Goal: Task Accomplishment & Management: Manage account settings

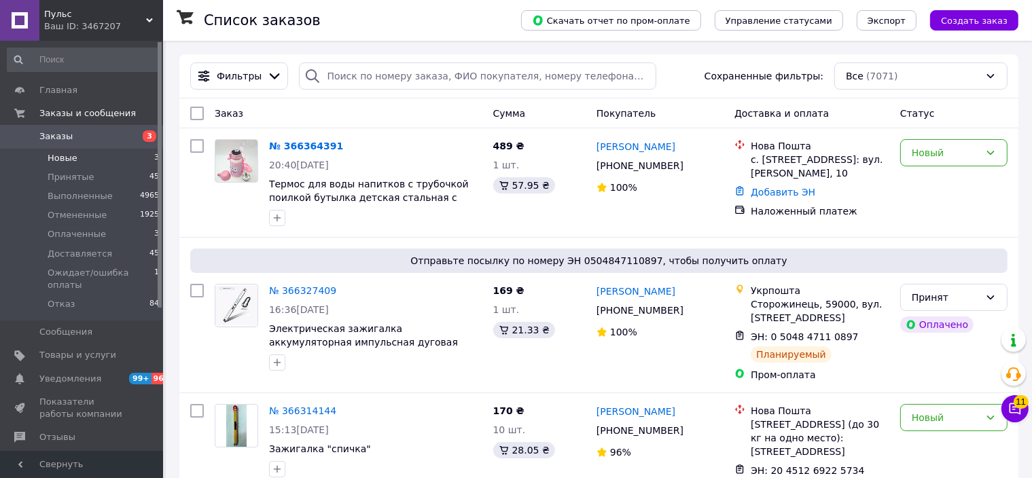
click at [64, 160] on span "Новые" at bounding box center [63, 158] width 30 height 12
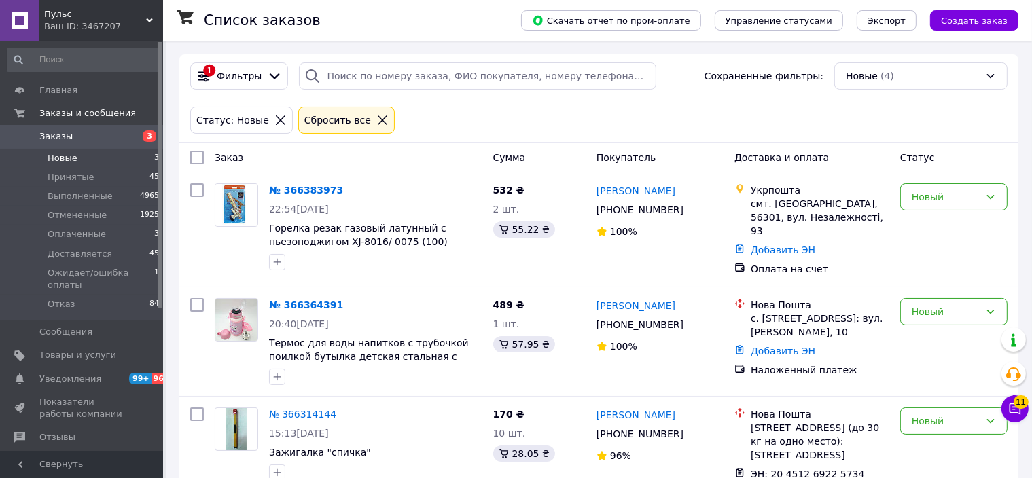
click at [67, 137] on span "Заказы" at bounding box center [55, 136] width 33 height 12
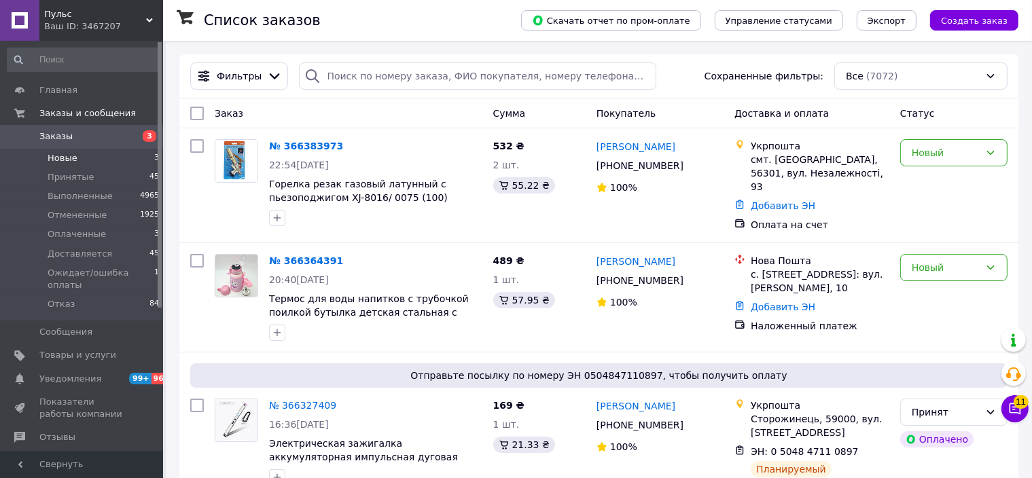
click at [93, 163] on li "Новые 3" at bounding box center [83, 158] width 167 height 19
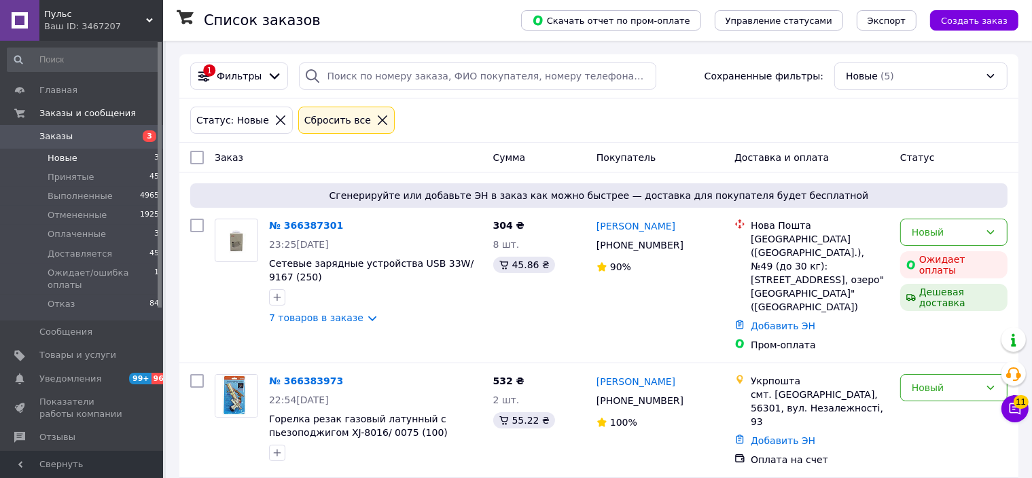
click at [53, 154] on span "Новые" at bounding box center [63, 158] width 30 height 12
click at [59, 139] on span "Заказы" at bounding box center [55, 136] width 33 height 12
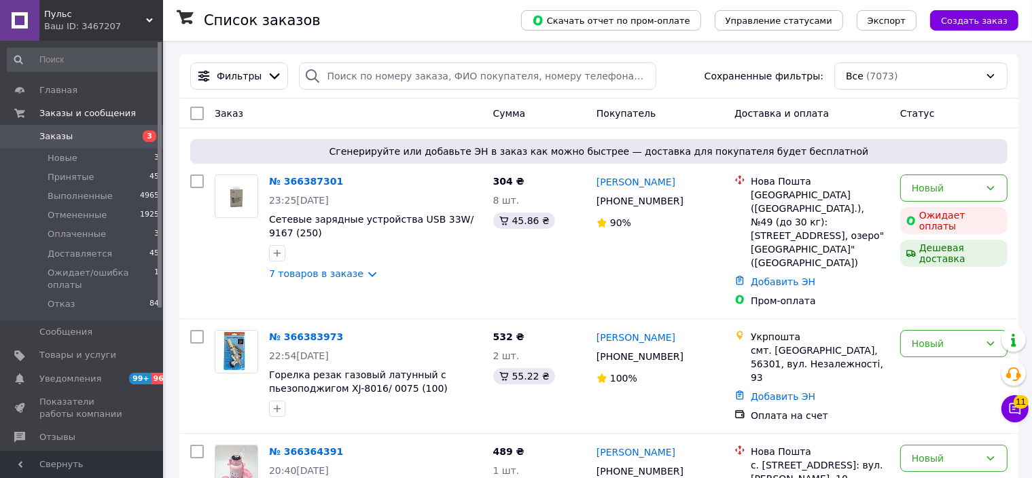
click at [59, 139] on span "Заказы" at bounding box center [55, 136] width 33 height 12
